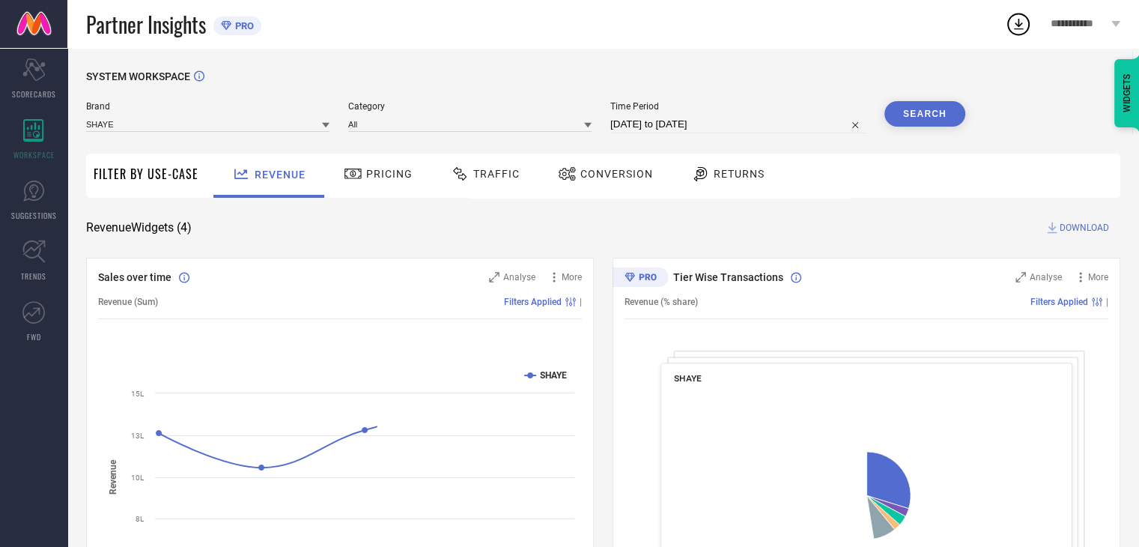
click at [615, 180] on div "Conversion" at bounding box center [605, 173] width 103 height 25
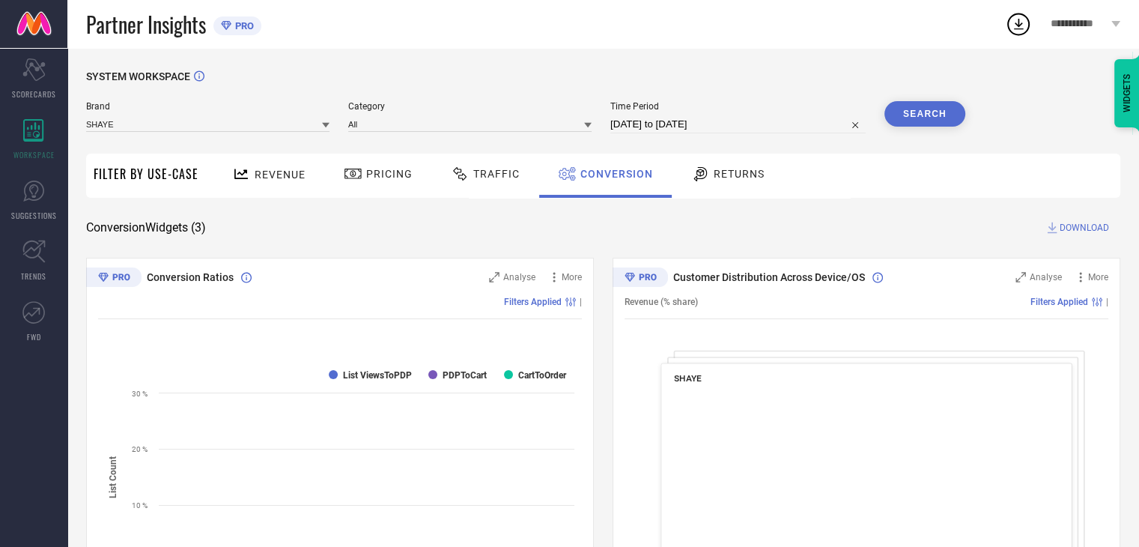
select select "6"
select select "2025"
select select "7"
select select "2025"
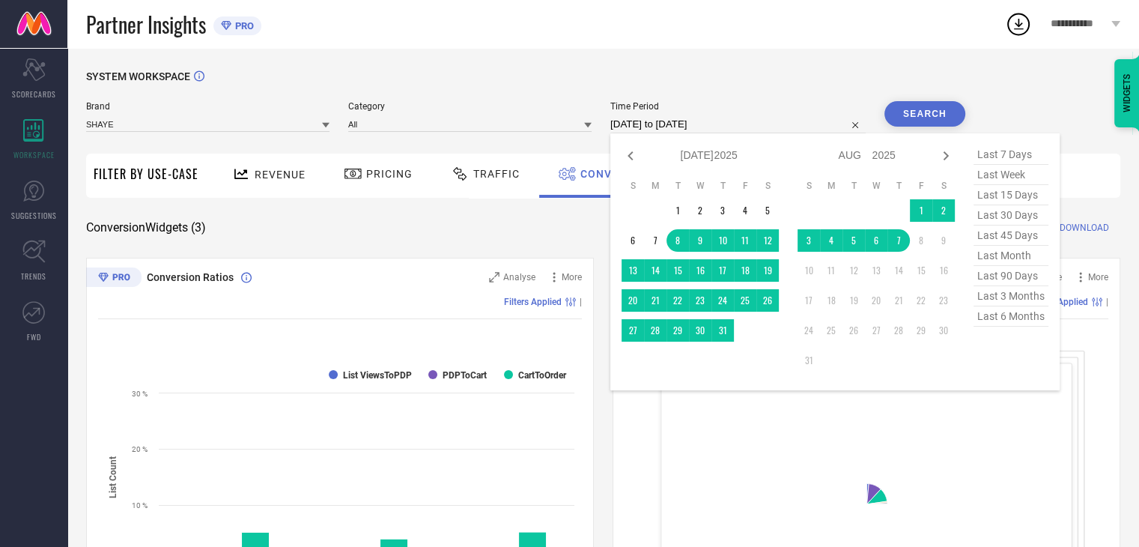
click at [774, 125] on input "[DATE] to [DATE]" at bounding box center [737, 124] width 255 height 18
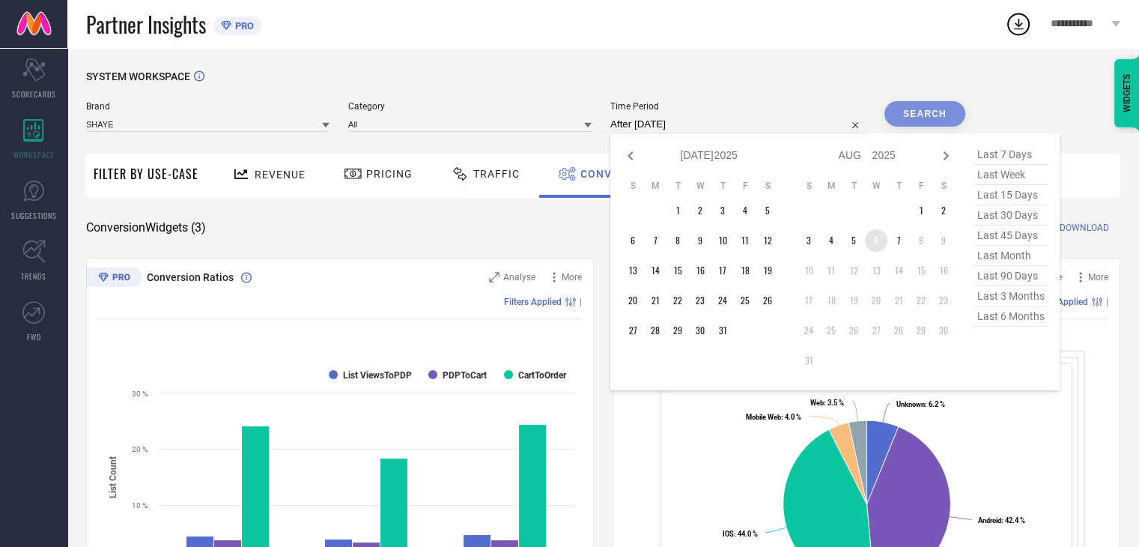
click at [874, 243] on td "6" at bounding box center [876, 240] width 22 height 22
type input "[DATE] to [DATE]"
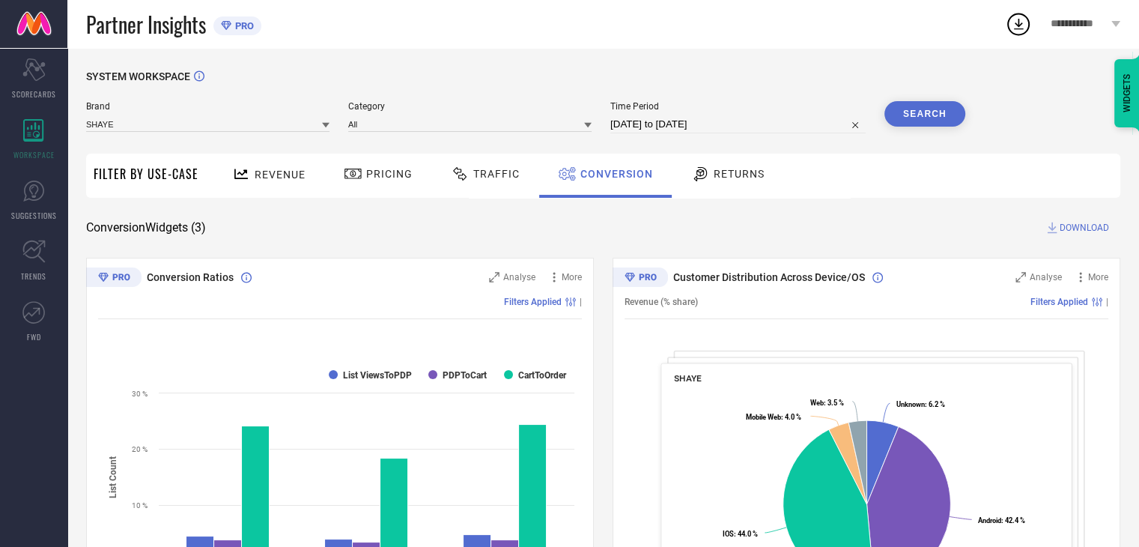
click at [925, 122] on button "Search" at bounding box center [924, 113] width 81 height 25
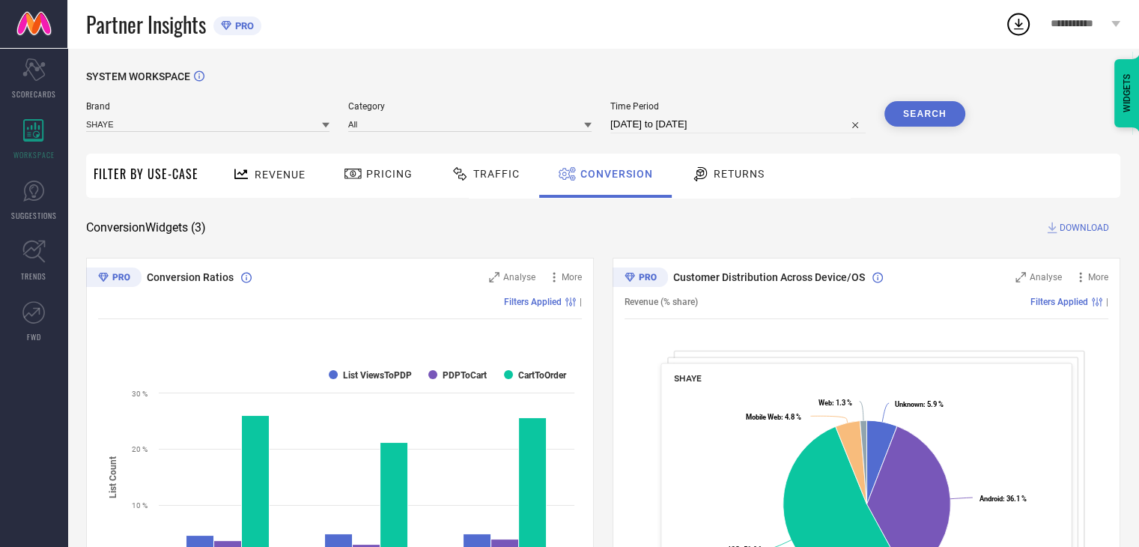
click at [1084, 227] on span "DOWNLOAD" at bounding box center [1084, 227] width 49 height 15
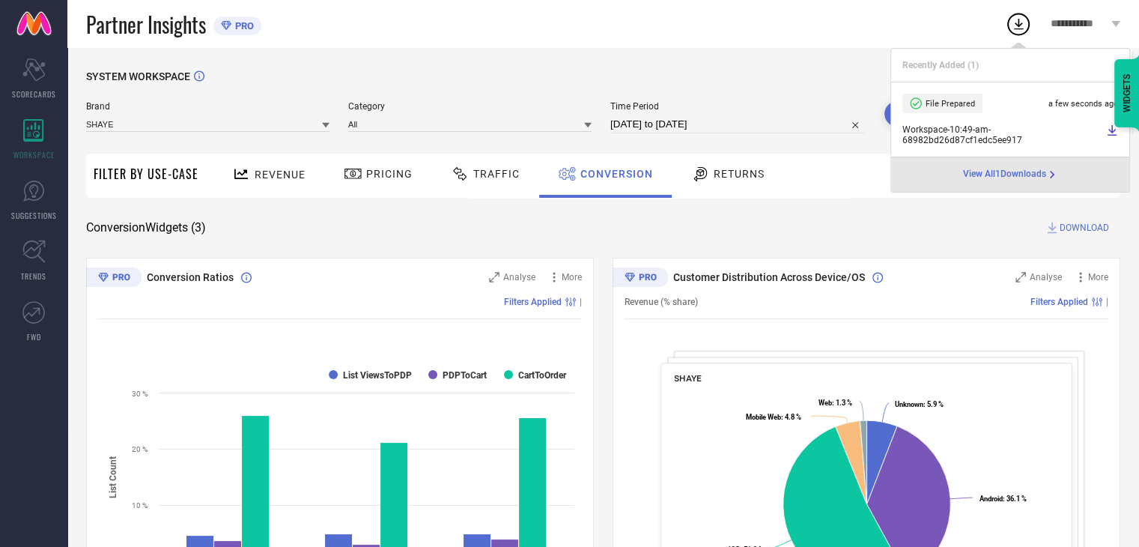
select select "7"
select select "2025"
select select "8"
select select "2025"
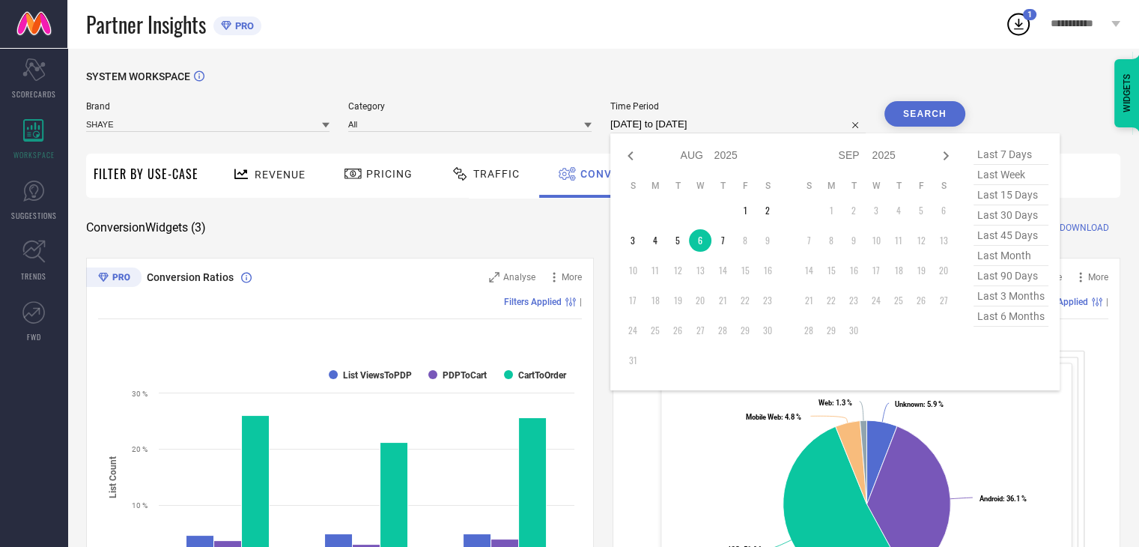
click at [761, 115] on input "[DATE] to [DATE]" at bounding box center [737, 124] width 255 height 18
click at [729, 234] on td "7" at bounding box center [722, 240] width 22 height 22
type input "[DATE] to [DATE]"
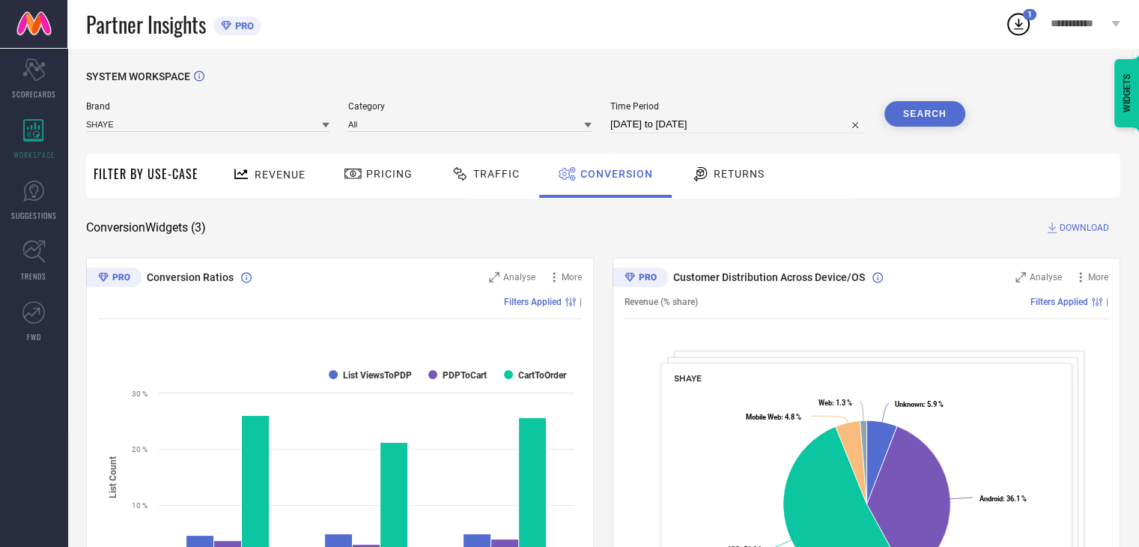
click at [920, 117] on button "Search" at bounding box center [924, 113] width 81 height 25
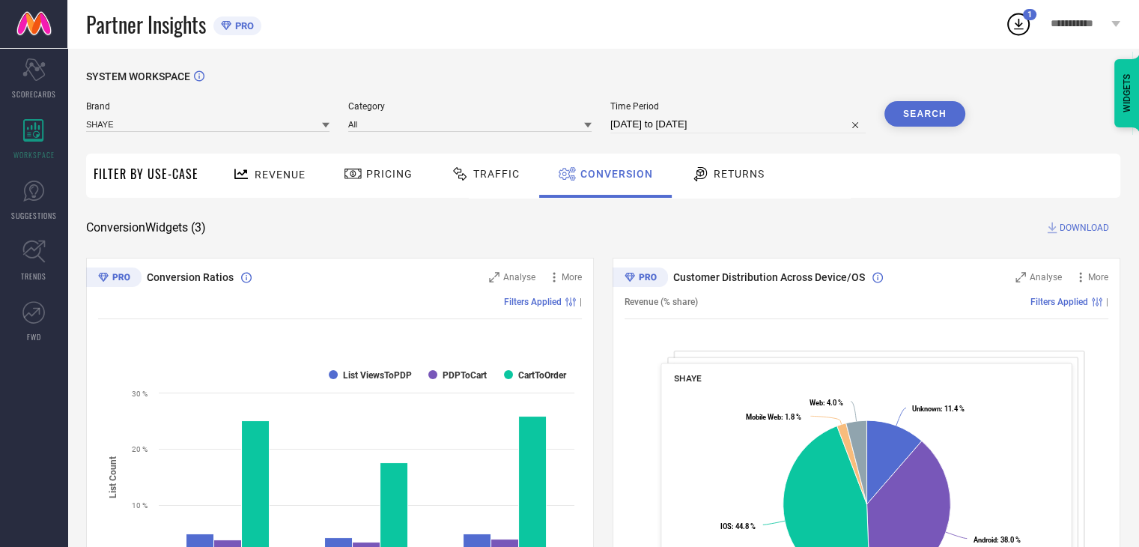
click at [920, 117] on button "Search" at bounding box center [924, 113] width 81 height 25
click at [1081, 225] on span "DOWNLOAD" at bounding box center [1084, 227] width 49 height 15
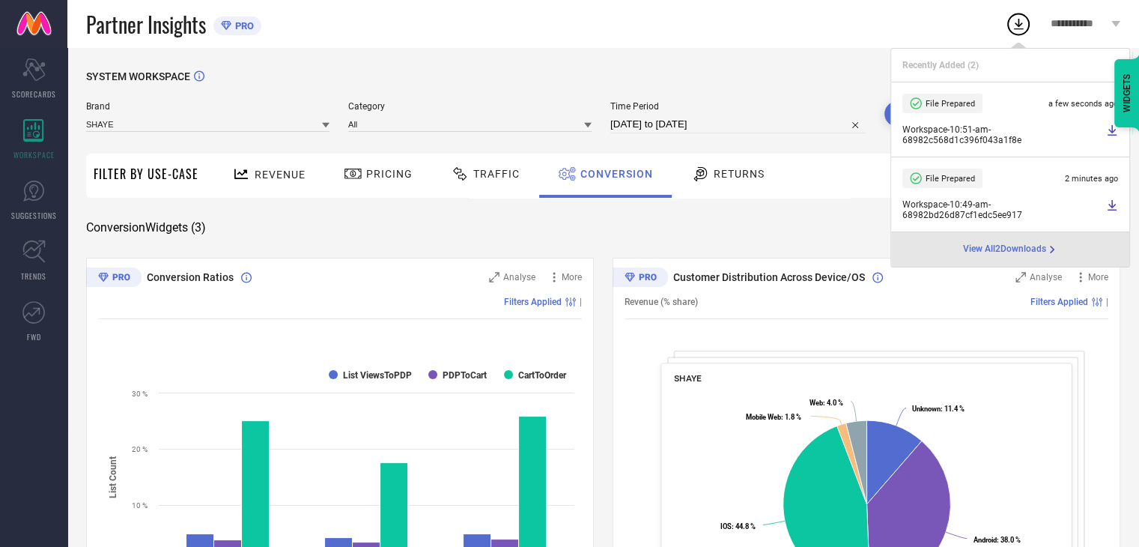
click at [991, 138] on span "Workspace - 10:51-am - 68982c568d1c396f043a1f8e" at bounding box center [1002, 134] width 200 height 21
click at [997, 136] on span "Workspace - 10:51-am - 68982c568d1c396f043a1f8e" at bounding box center [1002, 134] width 200 height 21
click at [1111, 132] on icon at bounding box center [1112, 130] width 9 height 10
